Goal: Task Accomplishment & Management: Complete application form

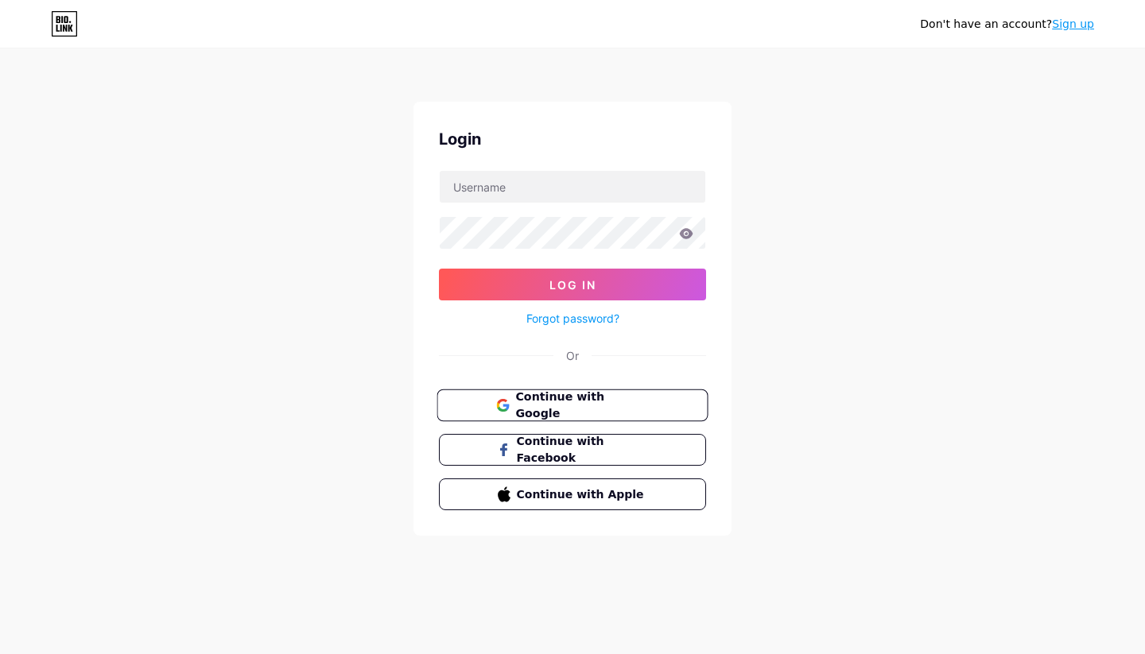
click at [525, 412] on span "Continue with Google" at bounding box center [581, 406] width 133 height 34
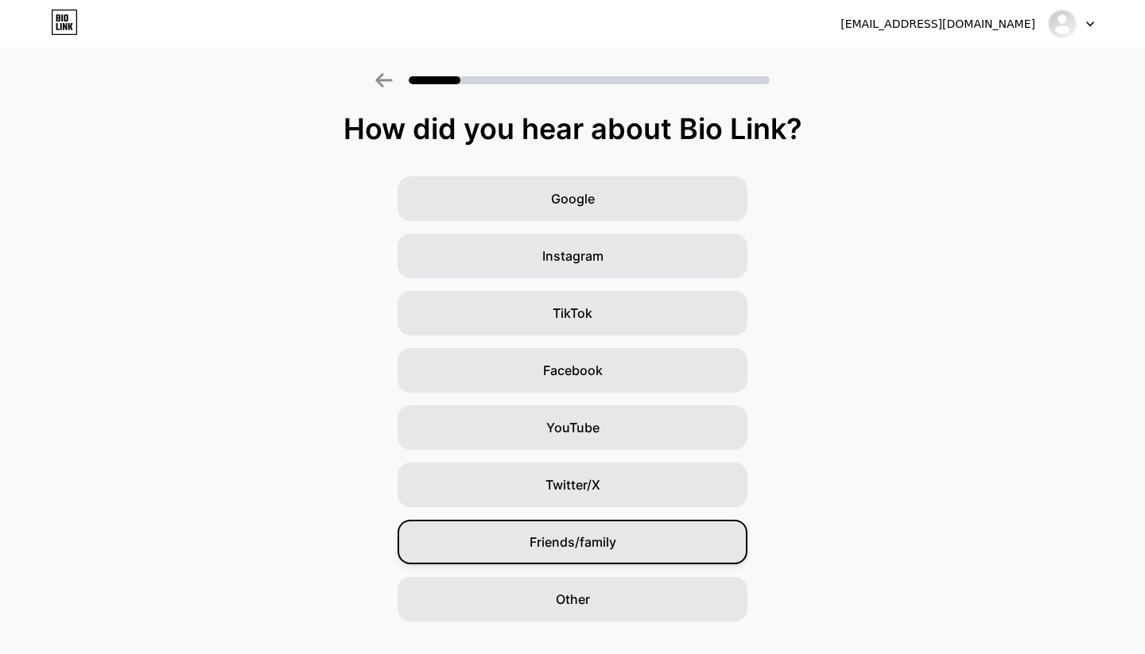
click at [583, 527] on div "Friends/family" at bounding box center [573, 542] width 350 height 45
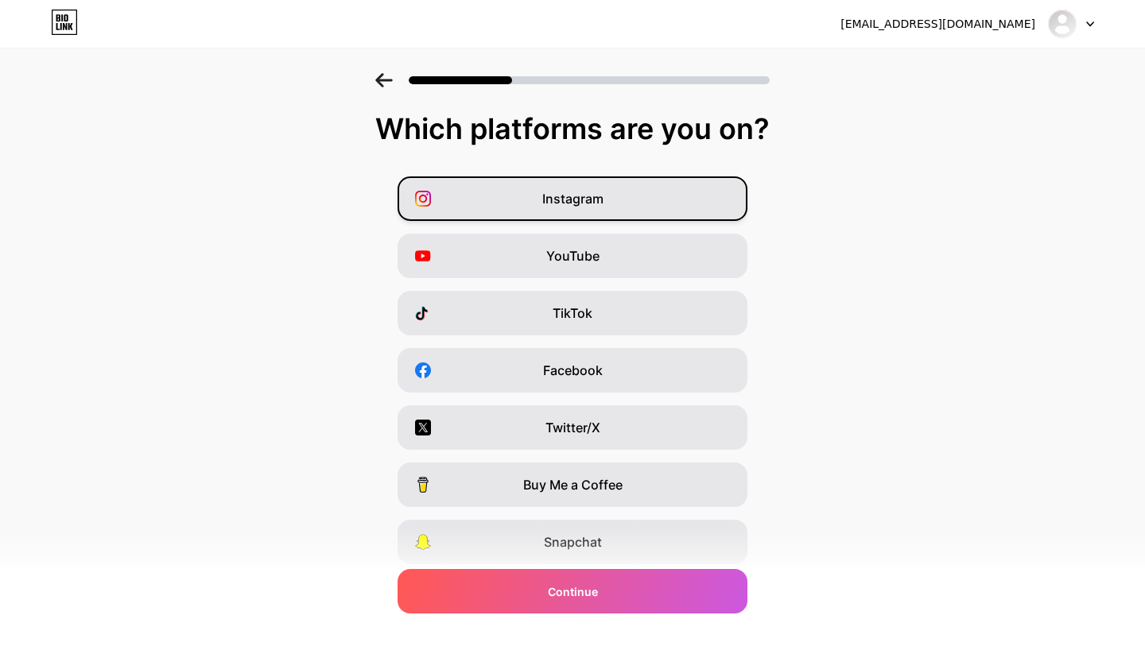
click at [590, 203] on span "Instagram" at bounding box center [572, 198] width 61 height 19
click at [577, 310] on span "TikTok" at bounding box center [573, 313] width 40 height 19
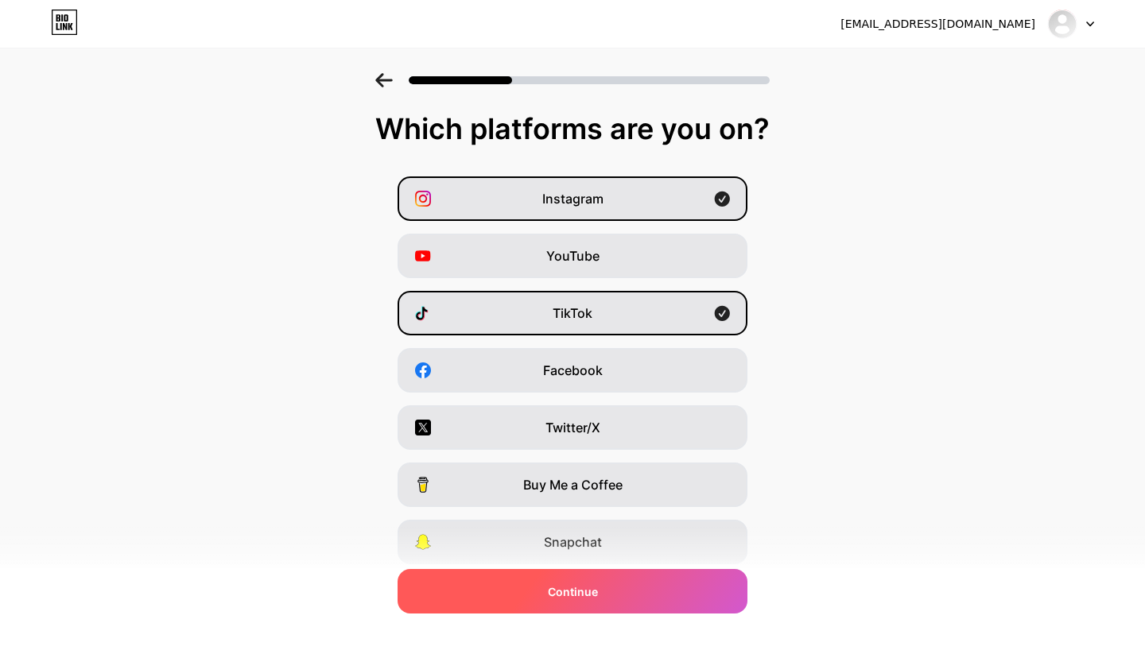
click at [576, 592] on span "Continue" at bounding box center [573, 592] width 50 height 17
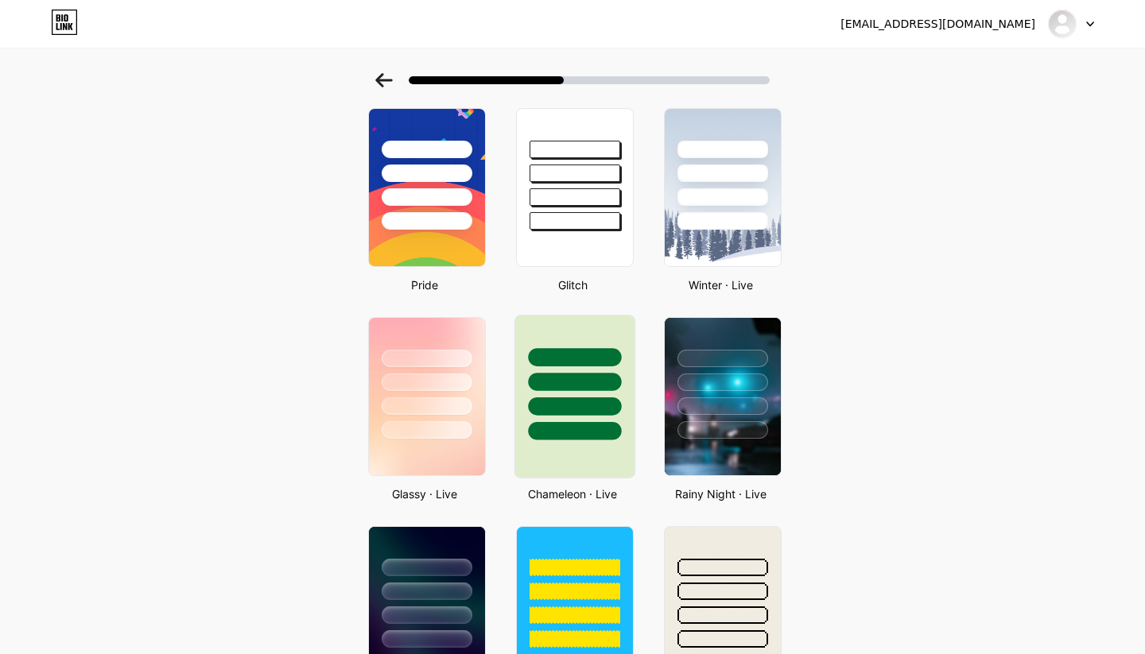
scroll to position [285, 0]
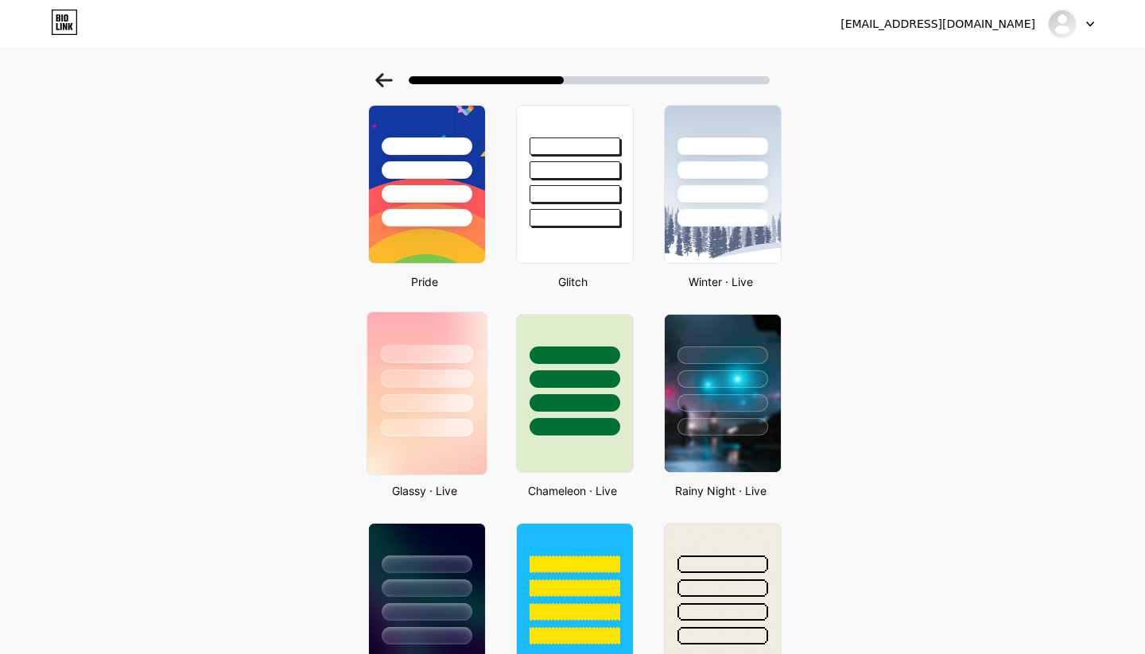
click at [468, 378] on div at bounding box center [426, 379] width 93 height 18
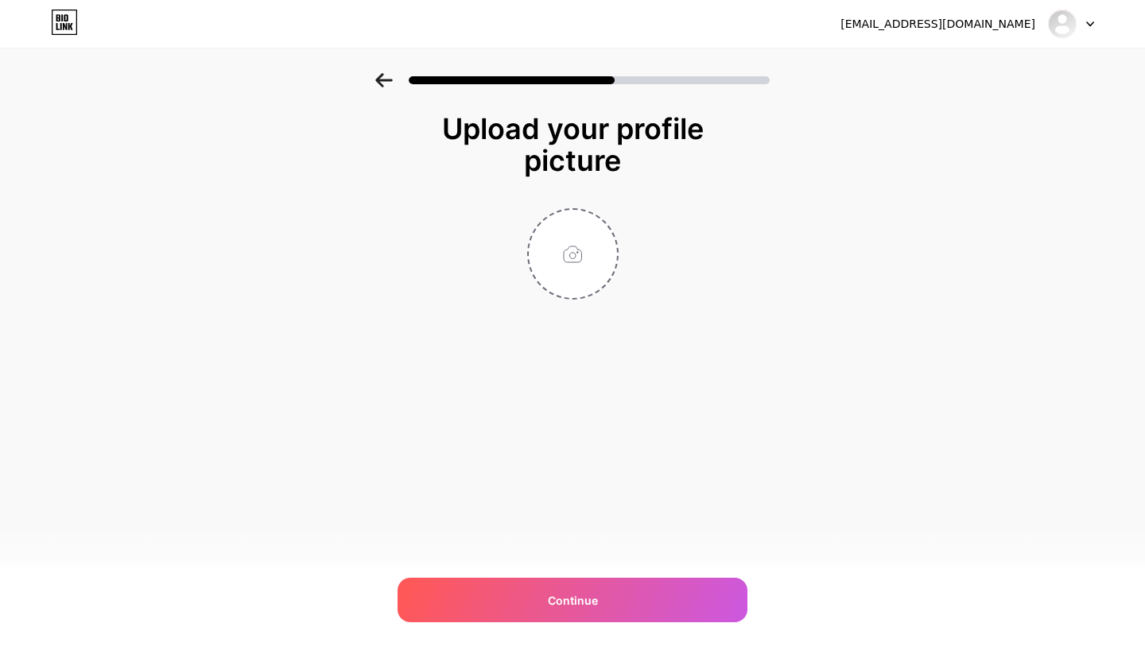
scroll to position [0, 0]
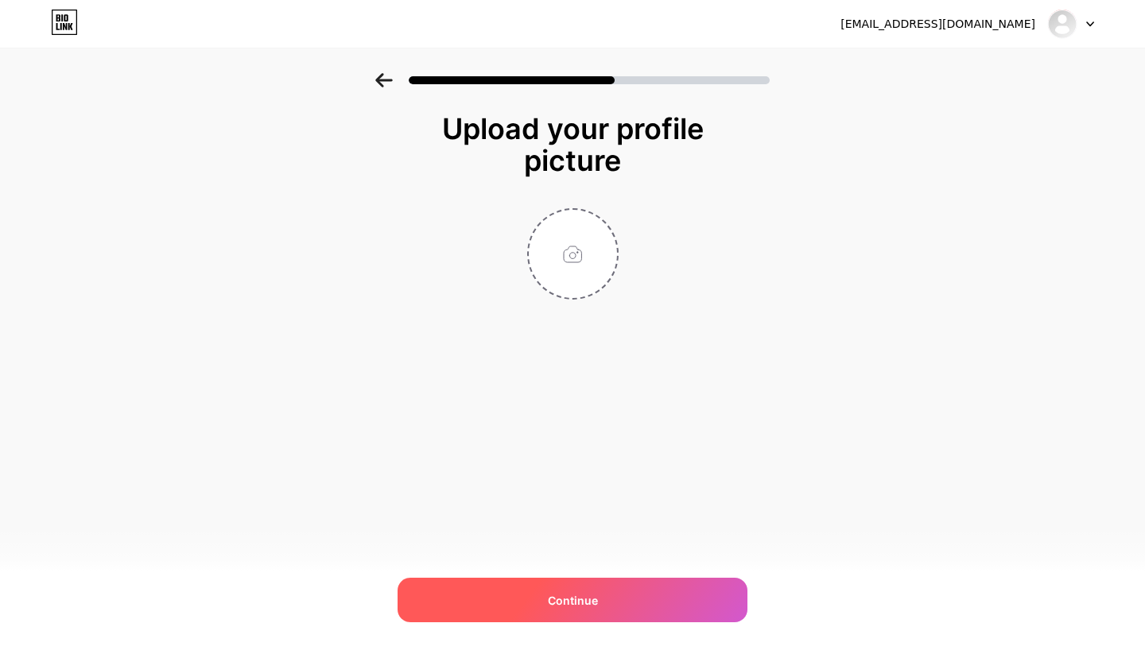
click at [564, 599] on span "Continue" at bounding box center [573, 600] width 50 height 17
click at [567, 606] on span "Continue" at bounding box center [573, 600] width 50 height 17
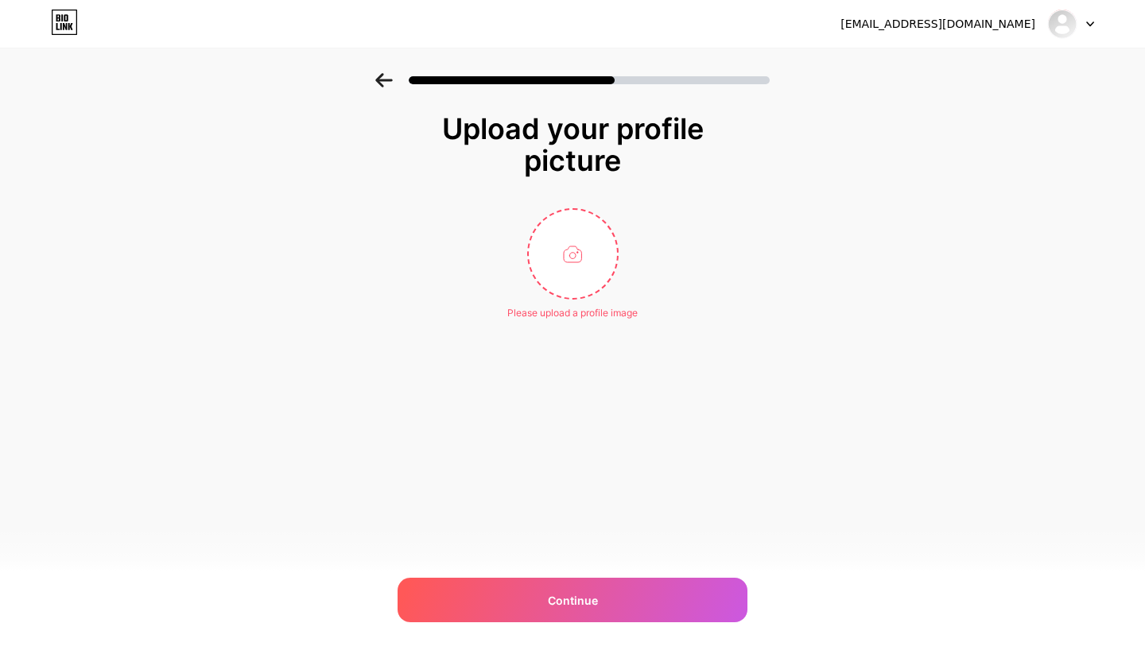
click at [393, 78] on div at bounding box center [572, 80] width 394 height 14
click at [375, 78] on icon at bounding box center [383, 80] width 17 height 14
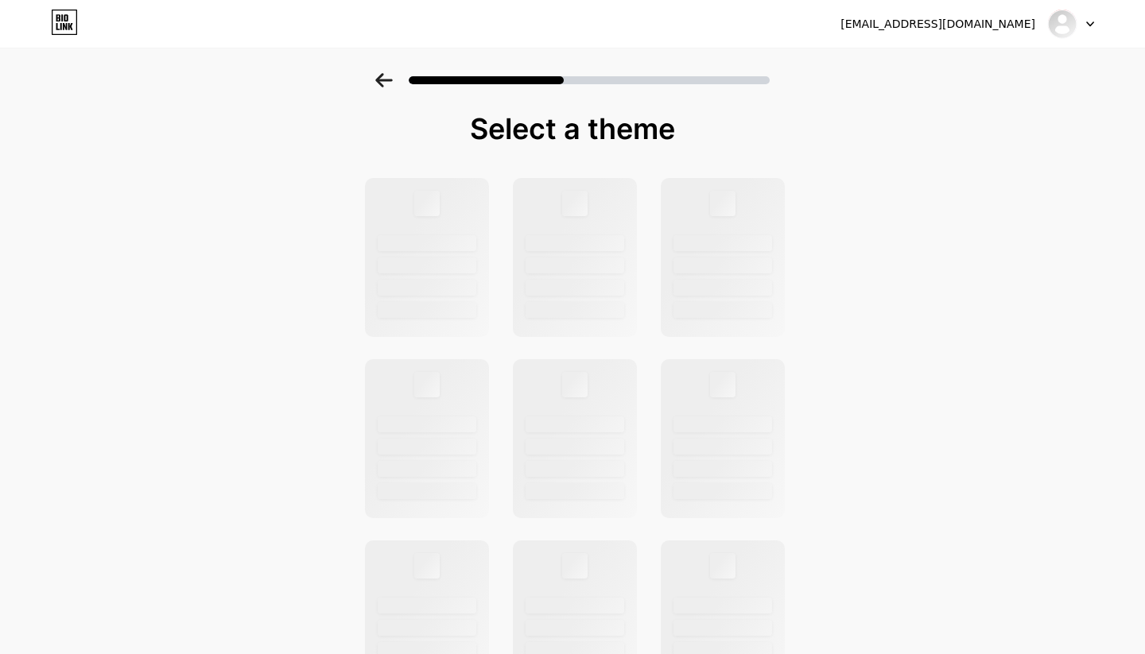
click at [1093, 23] on icon at bounding box center [1090, 24] width 8 height 6
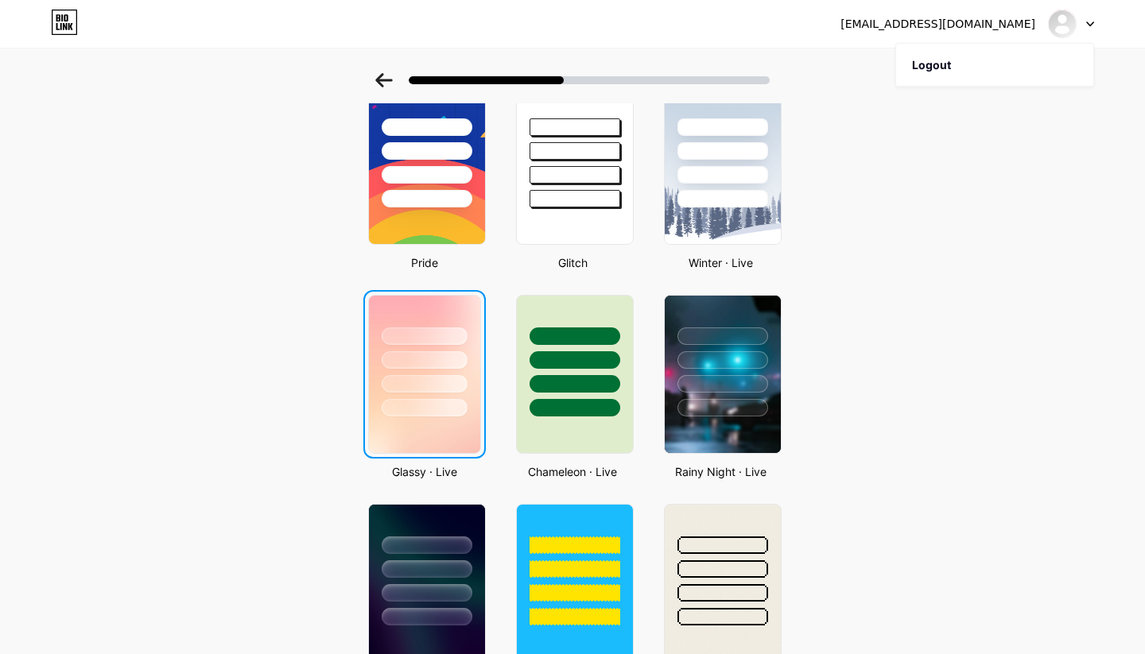
click at [476, 340] on div at bounding box center [424, 356] width 111 height 121
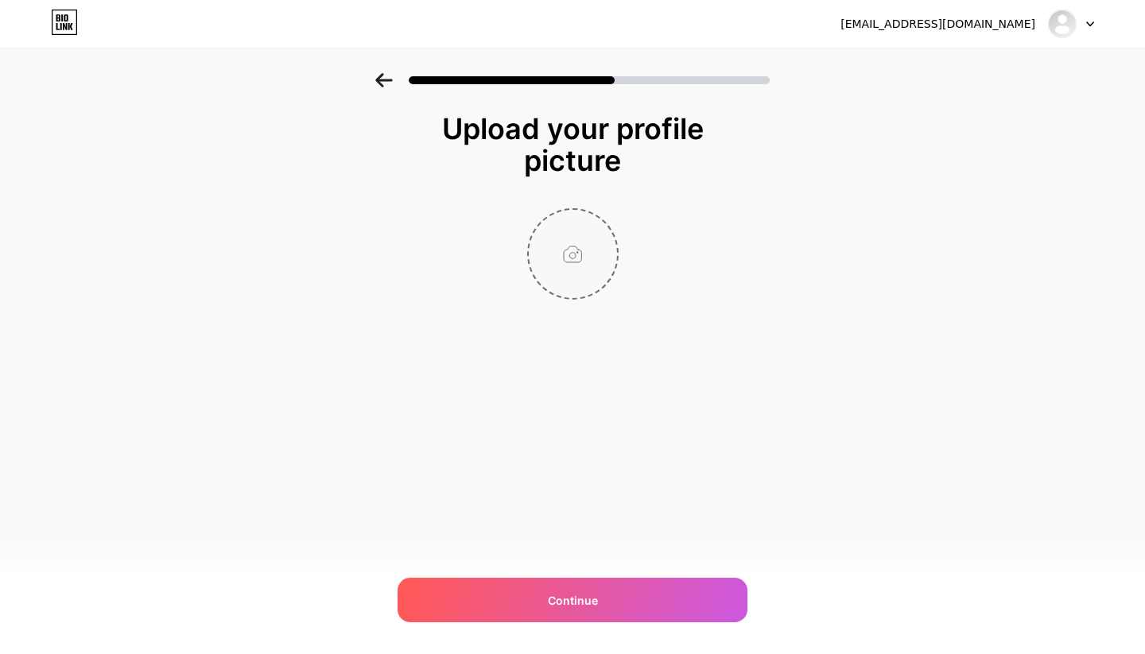
click at [584, 251] on input "file" at bounding box center [573, 254] width 88 height 88
type input "C:\fakepath\IMG_8992.jpeg"
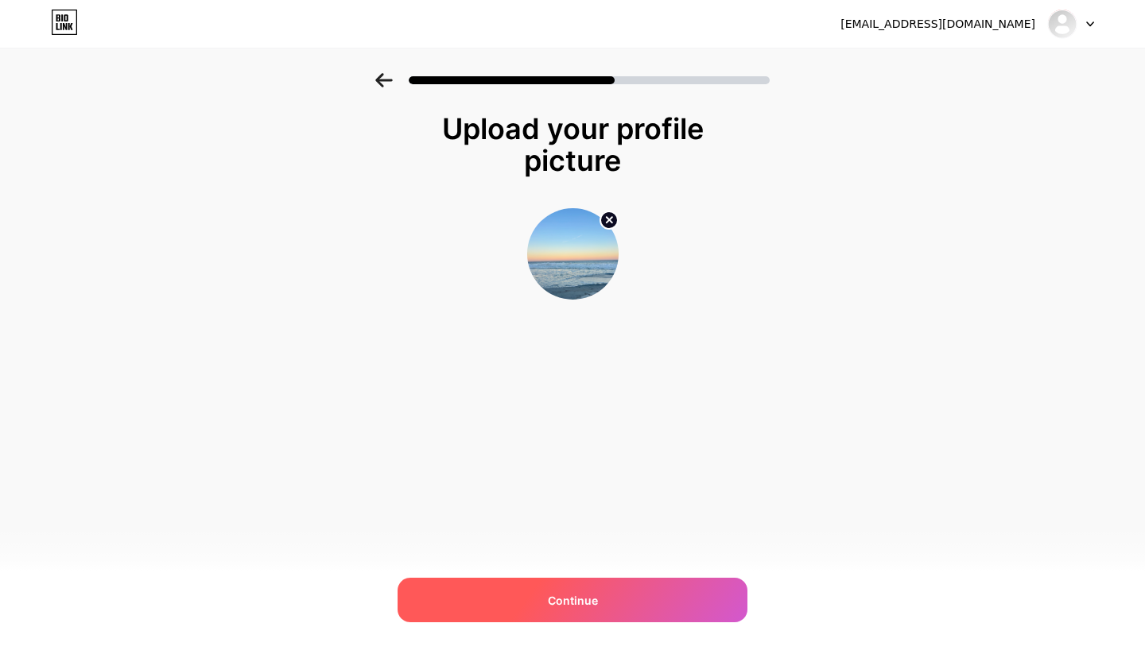
click at [582, 601] on span "Continue" at bounding box center [573, 600] width 50 height 17
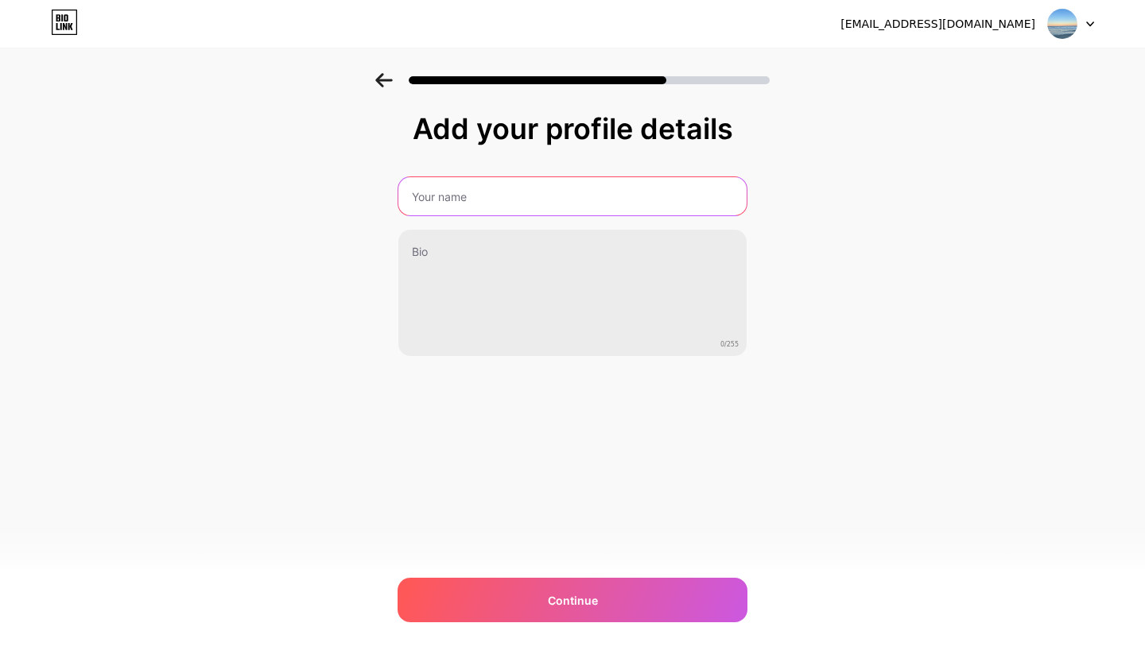
click at [426, 199] on input "text" at bounding box center [572, 196] width 348 height 38
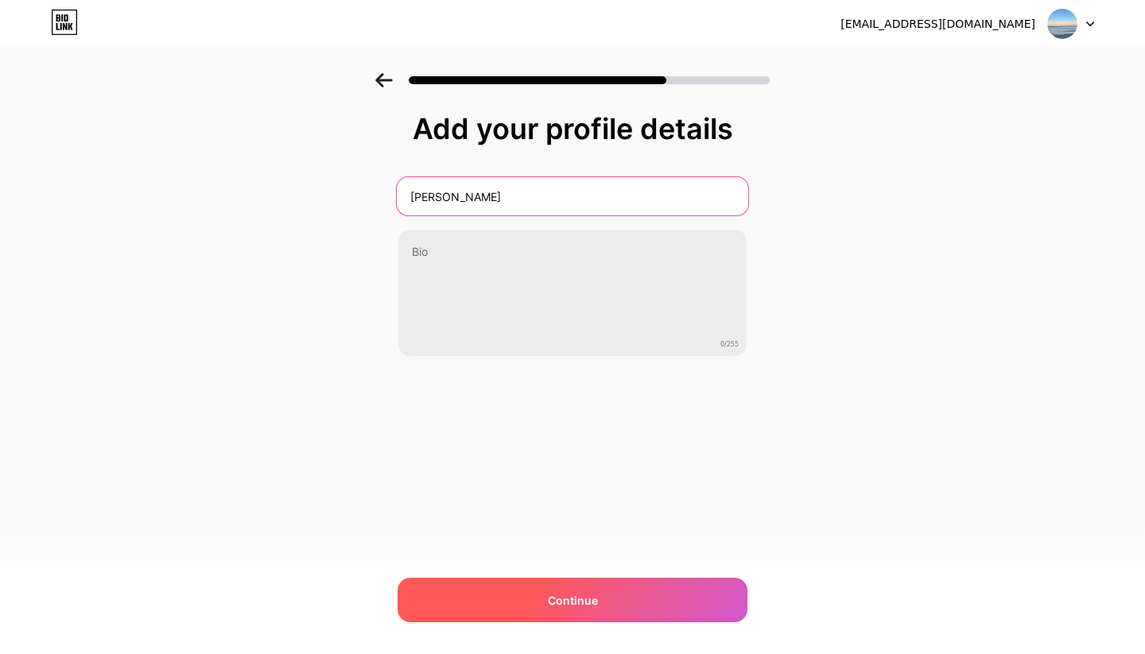
type input "Krista Dariotis"
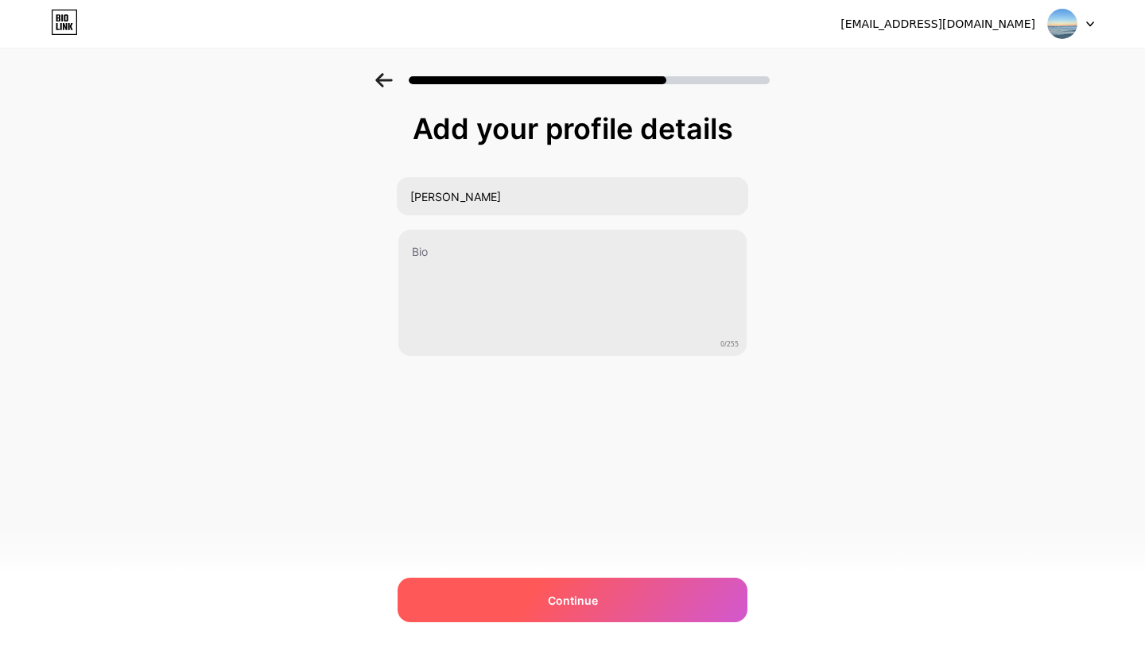
click at [519, 587] on div "Continue" at bounding box center [573, 600] width 350 height 45
